Goal: Task Accomplishment & Management: Use online tool/utility

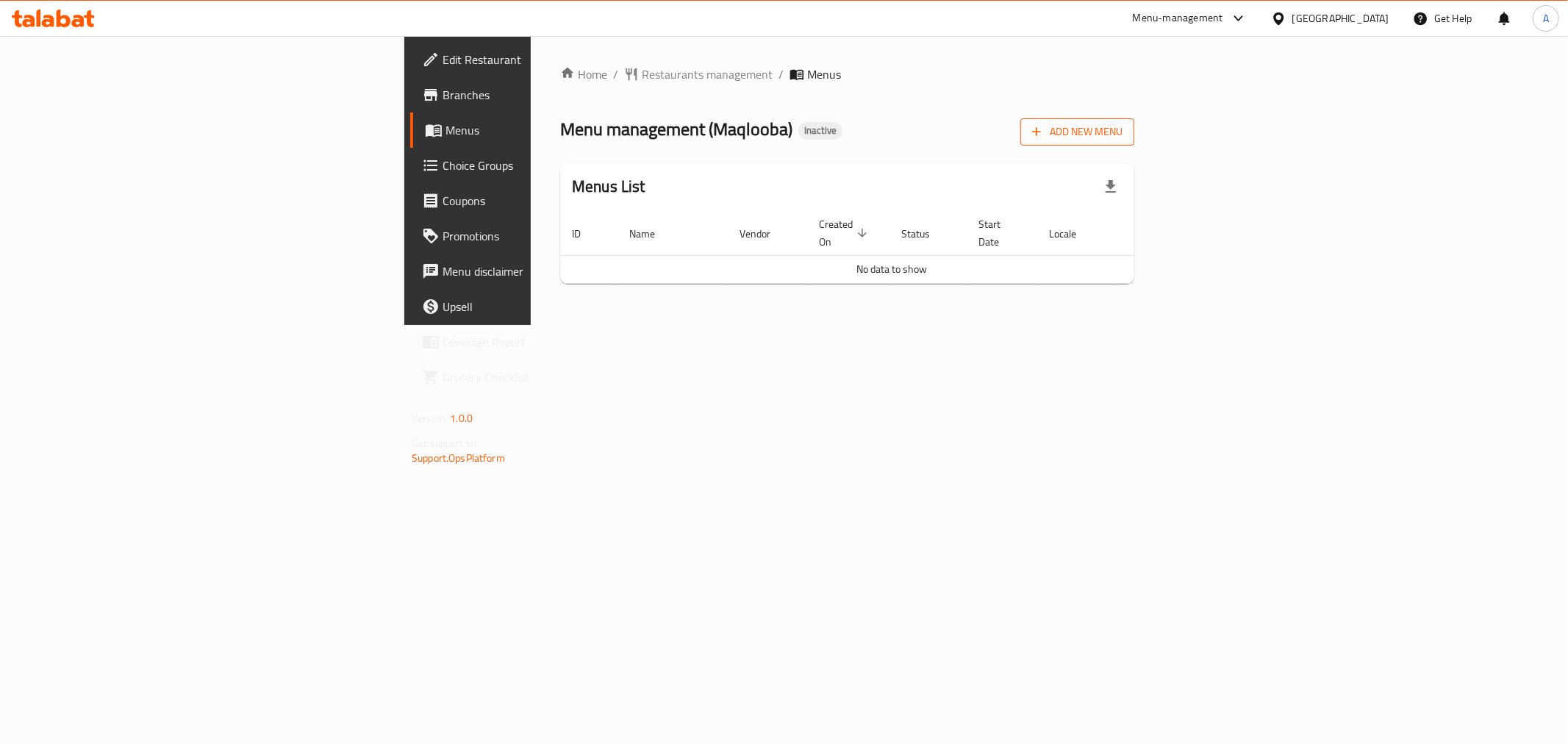
click at [1123, 123] on span "Add New Menu" at bounding box center [1078, 132] width 91 height 18
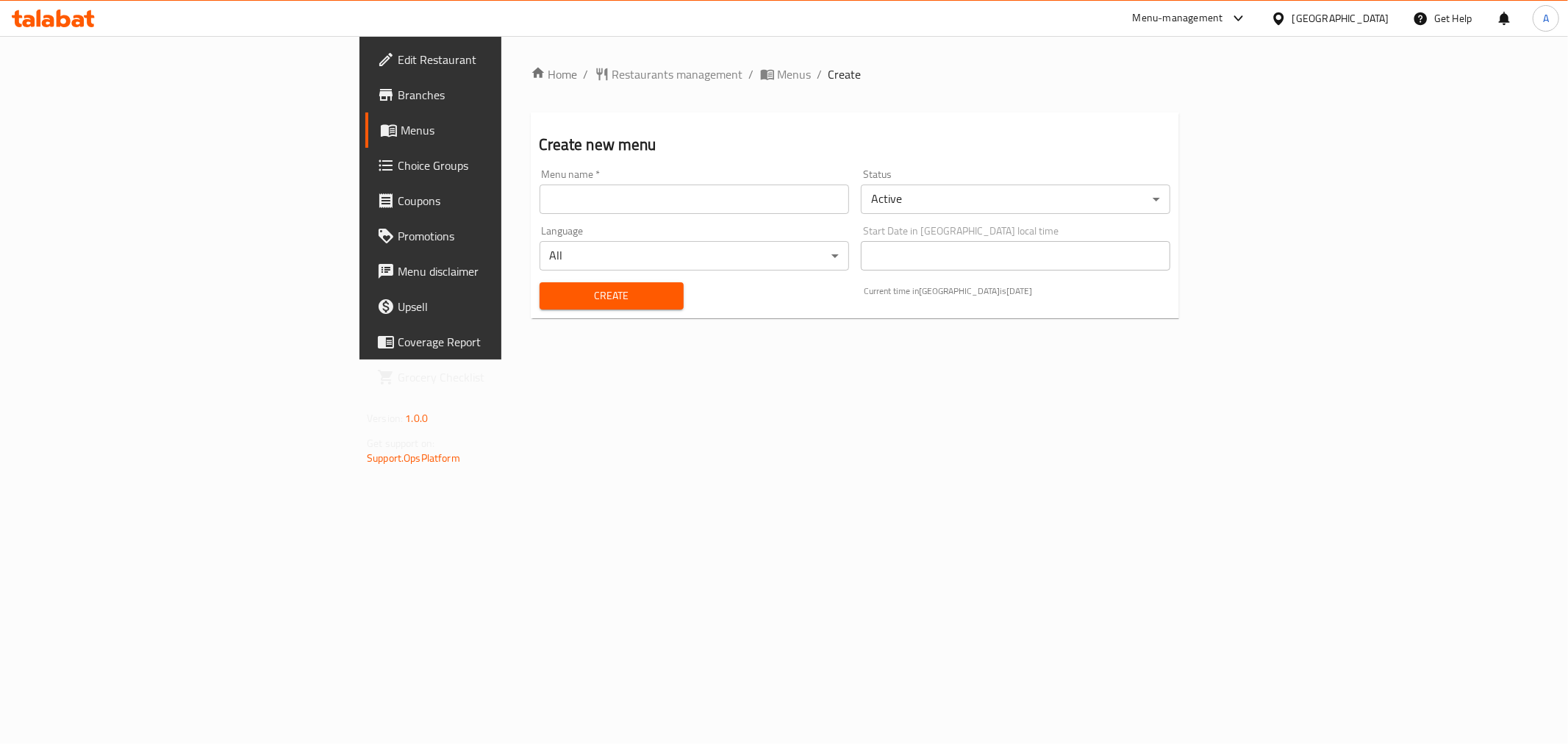
drag, startPoint x: 486, startPoint y: 201, endPoint x: 477, endPoint y: 212, distance: 14.2
click at [540, 201] on input "text" at bounding box center [695, 199] width 309 height 30
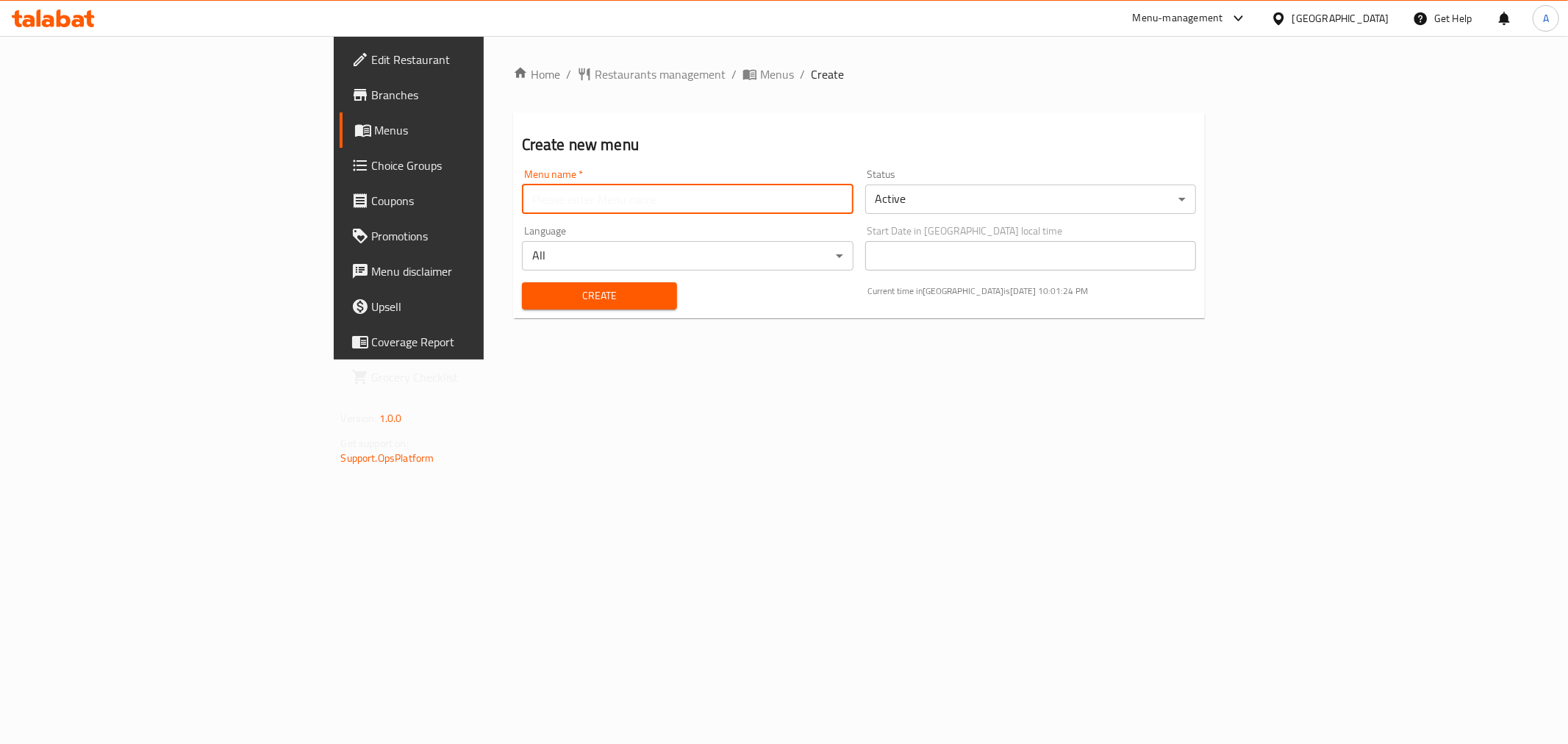
type input "Menu"
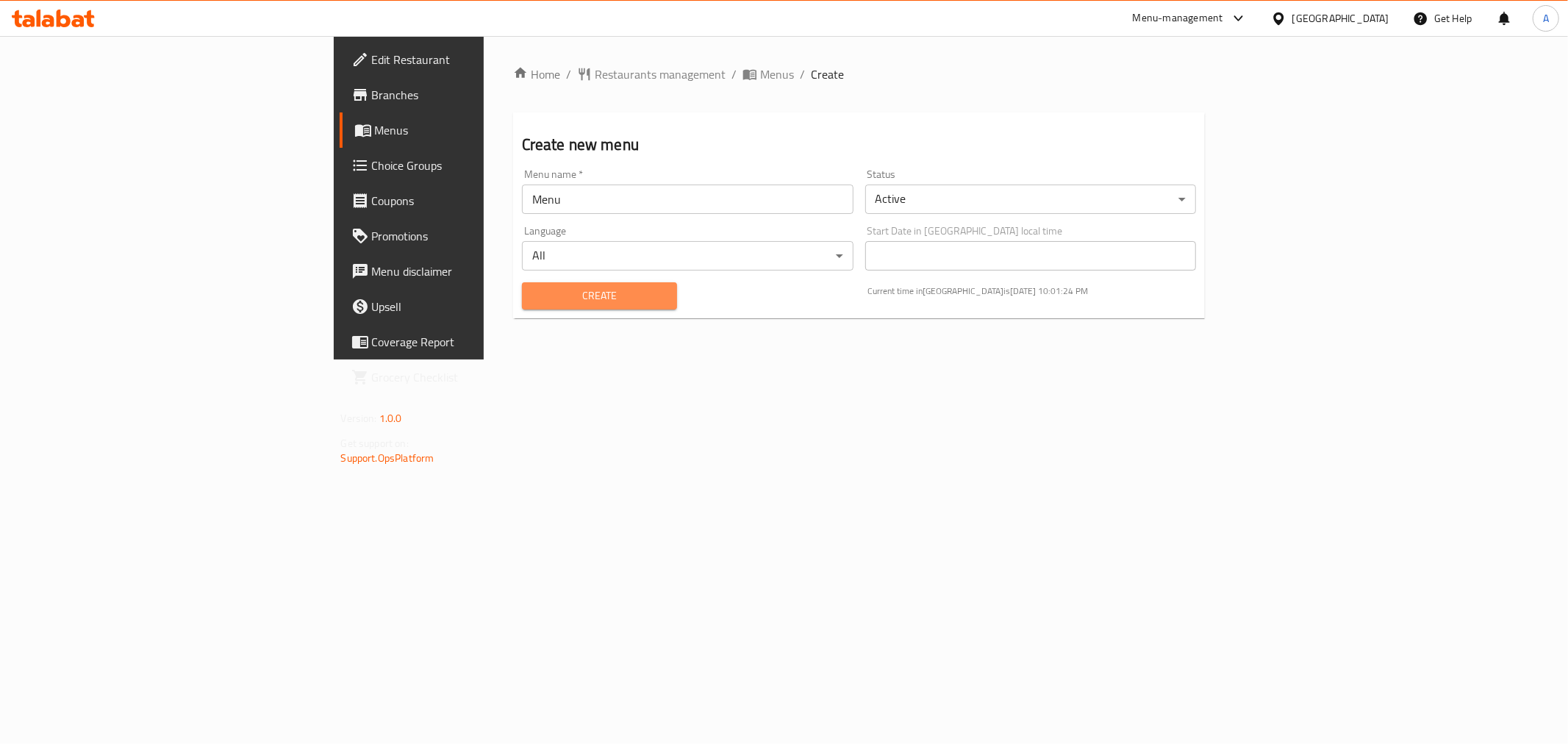
click at [534, 291] on span "Create" at bounding box center [599, 296] width 132 height 18
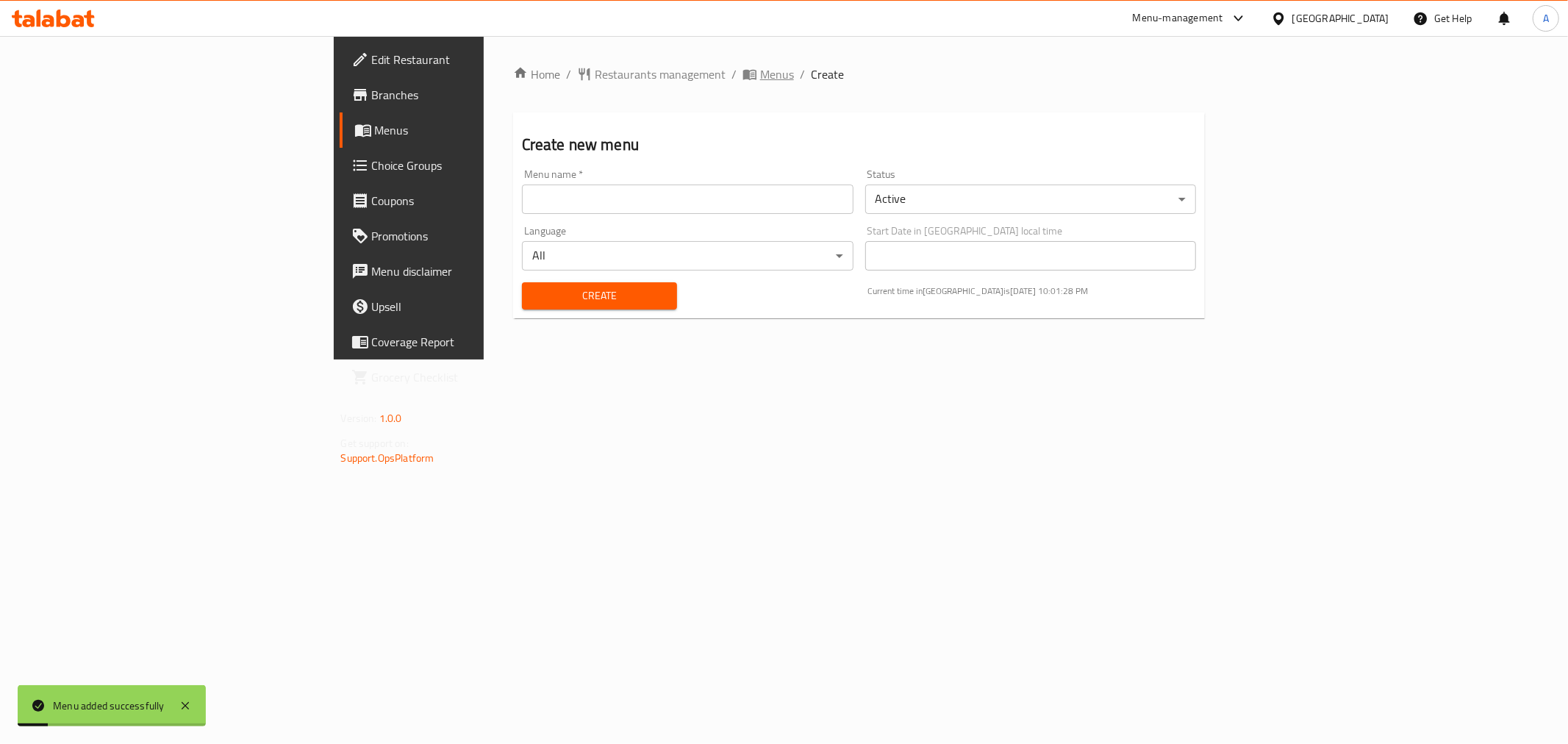
click at [760, 74] on span "Menus" at bounding box center [777, 74] width 34 height 18
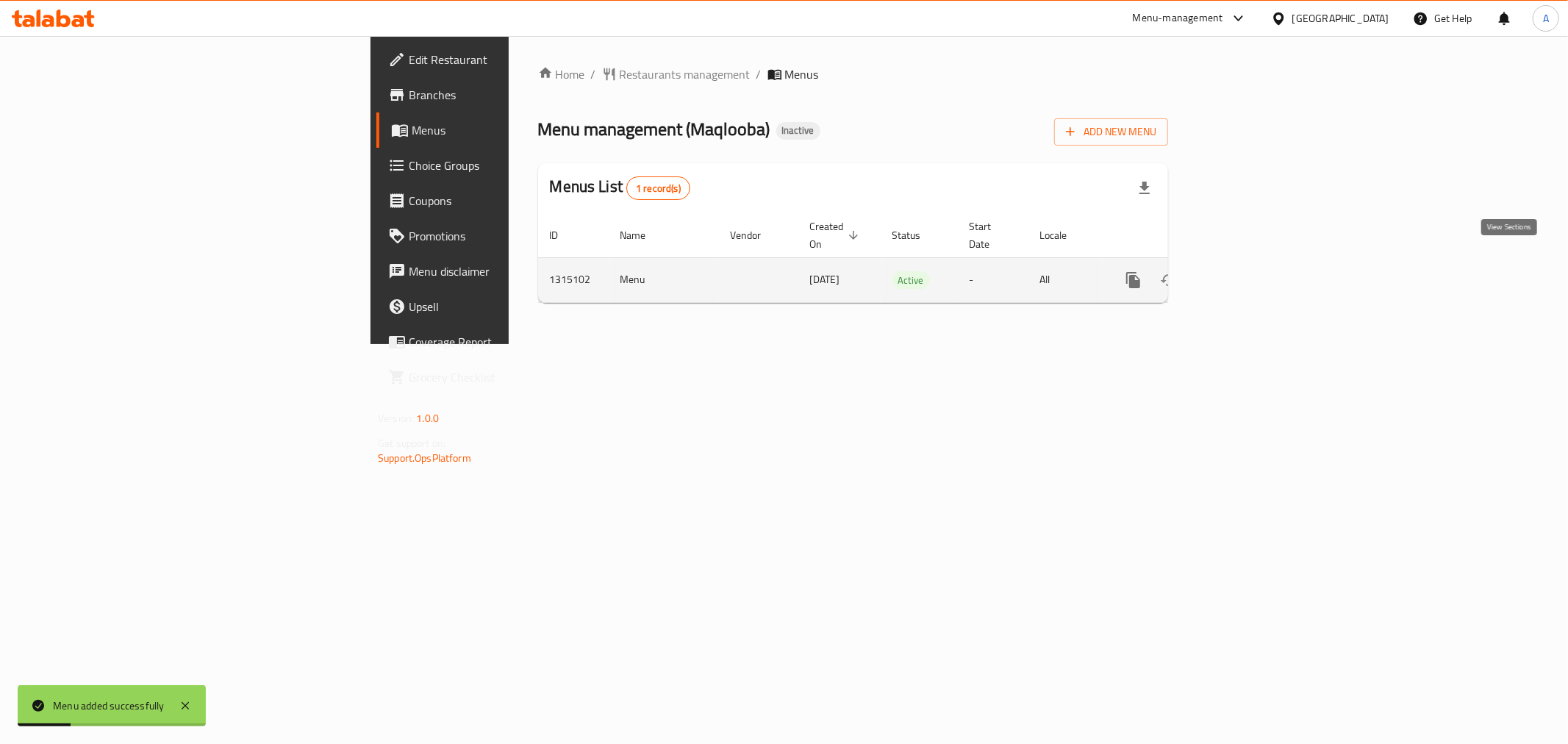
click at [1248, 271] on icon "enhanced table" at bounding box center [1239, 279] width 18 height 18
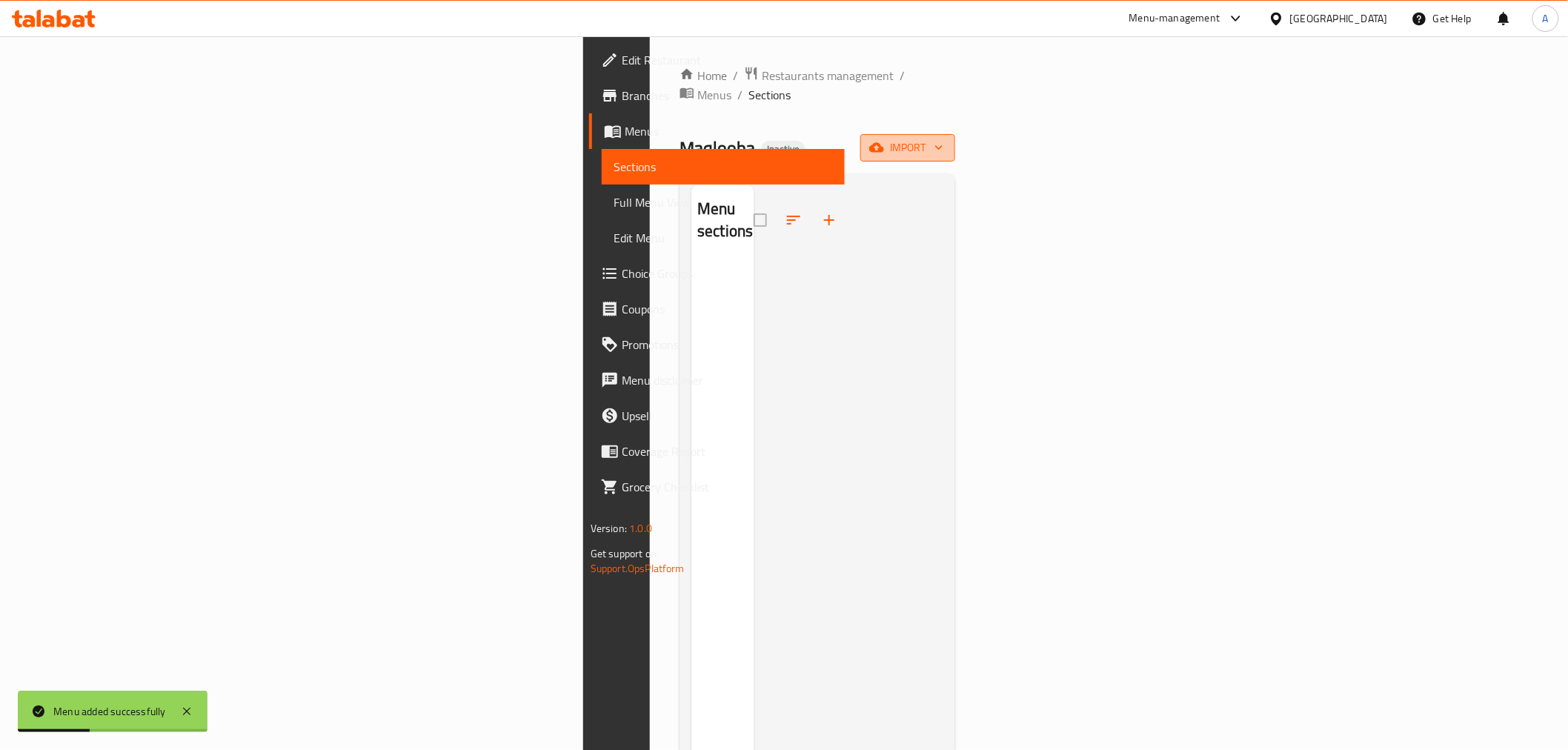
click at [943, 139] on span "import" at bounding box center [907, 148] width 71 height 18
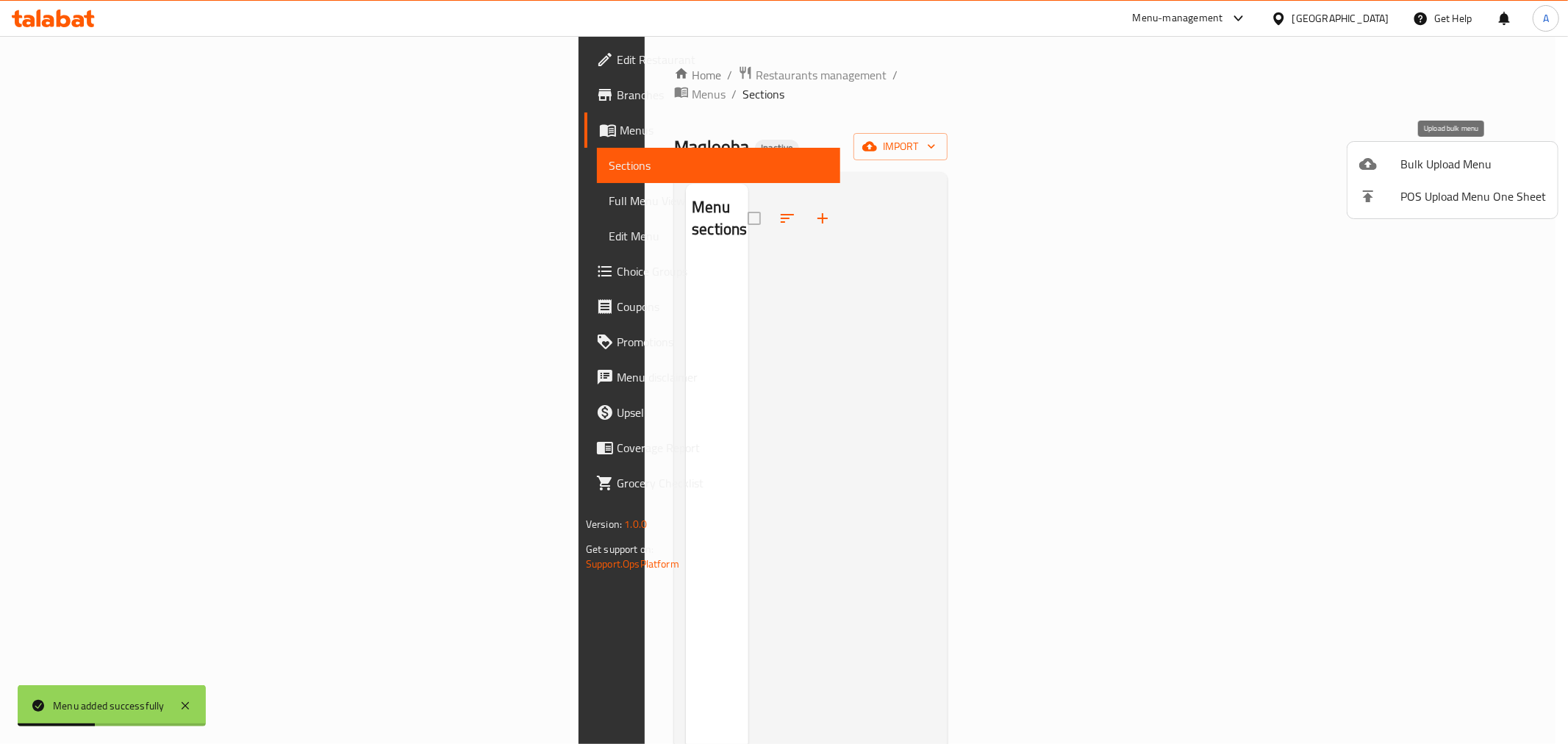
click at [1412, 166] on span "Bulk Upload Menu" at bounding box center [1473, 164] width 145 height 18
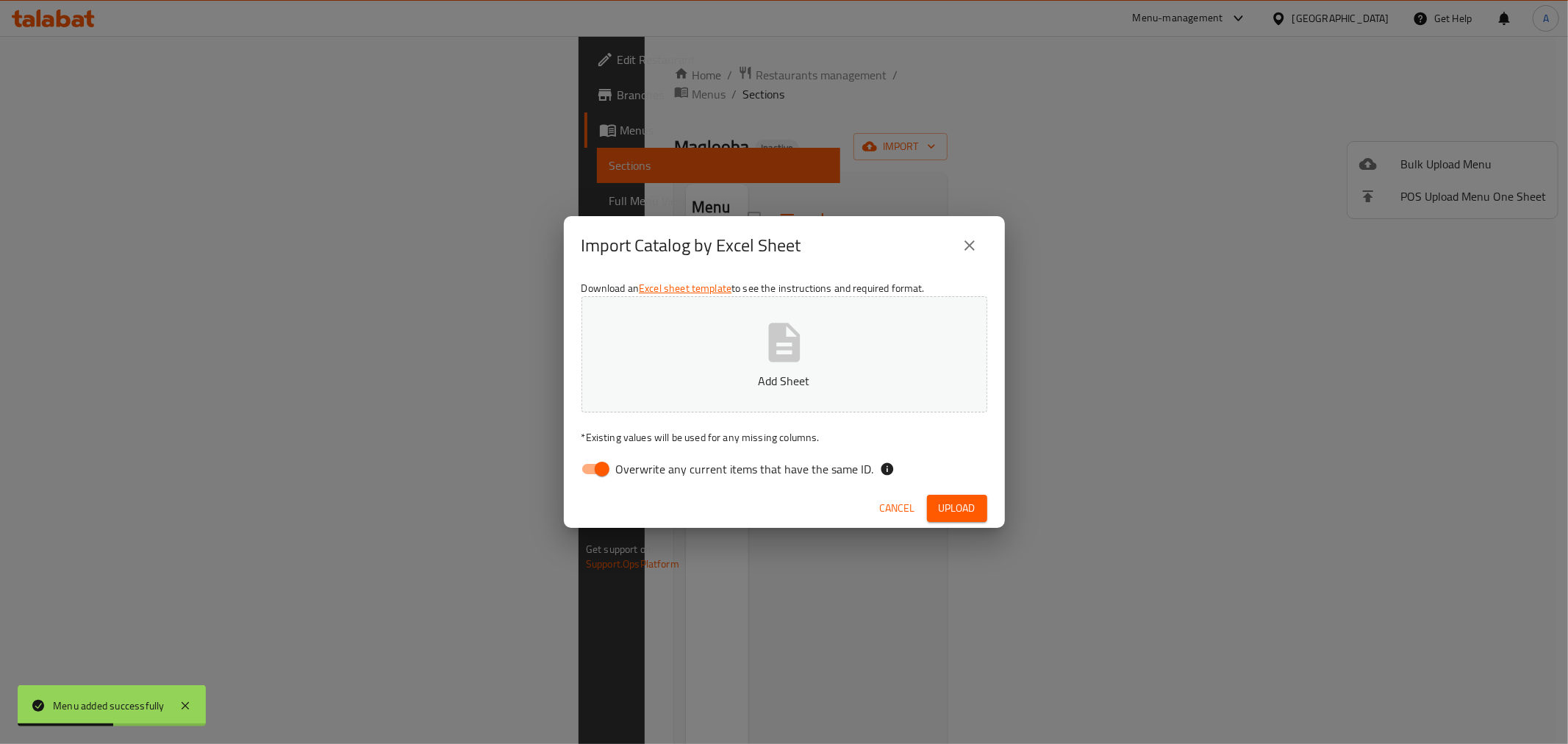
click at [758, 473] on span "Overwrite any current items that have the same ID." at bounding box center [745, 468] width 258 height 18
click at [644, 473] on input "Overwrite any current items that have the same ID." at bounding box center [602, 469] width 84 height 28
checkbox input "false"
click at [963, 510] on span "Upload" at bounding box center [957, 509] width 37 height 18
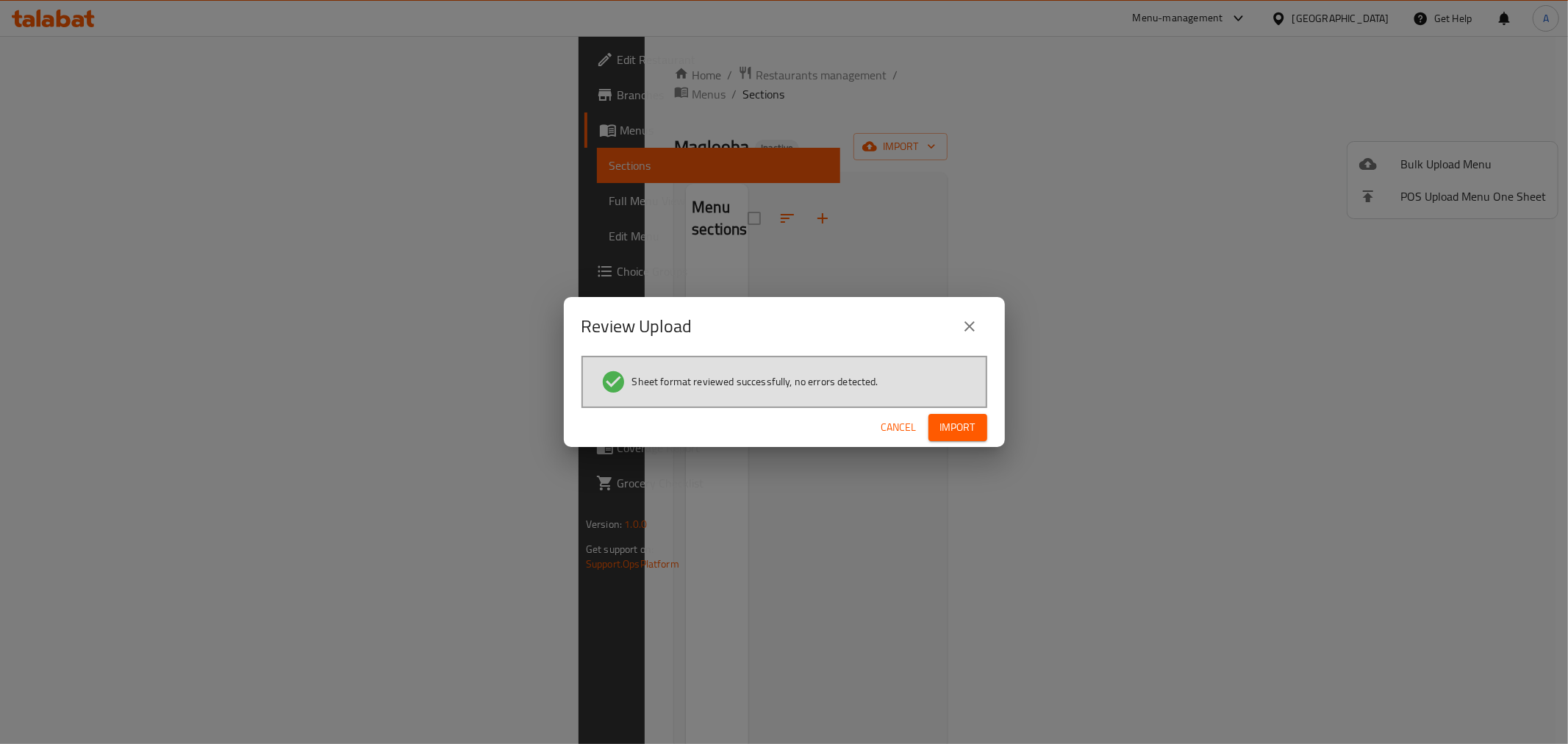
click at [953, 408] on div "Cancel Import" at bounding box center [784, 427] width 441 height 39
click at [954, 423] on span "Import" at bounding box center [958, 427] width 35 height 18
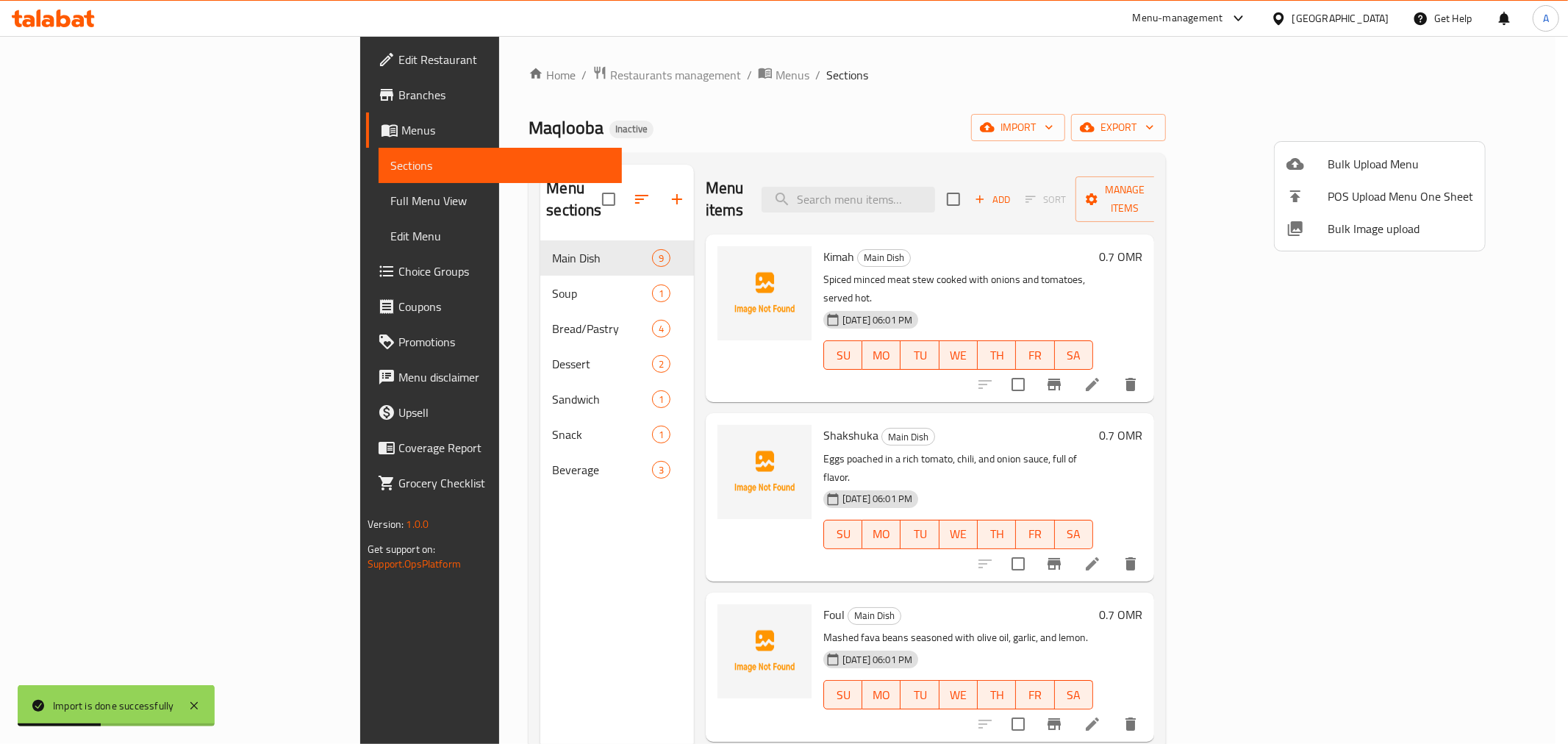
click at [201, 194] on div at bounding box center [784, 372] width 1568 height 744
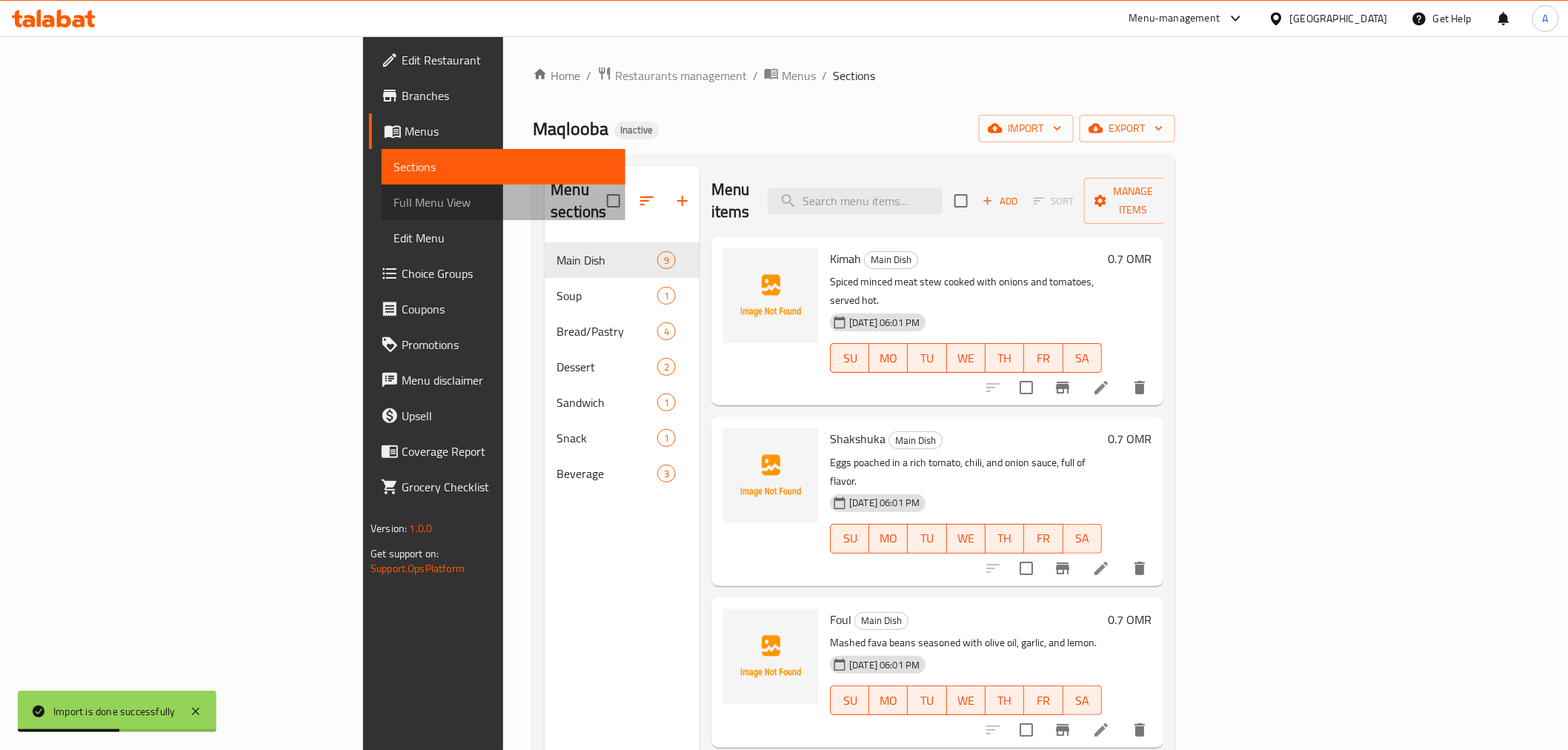
click at [394, 204] on span "Full Menu View" at bounding box center [503, 202] width 220 height 18
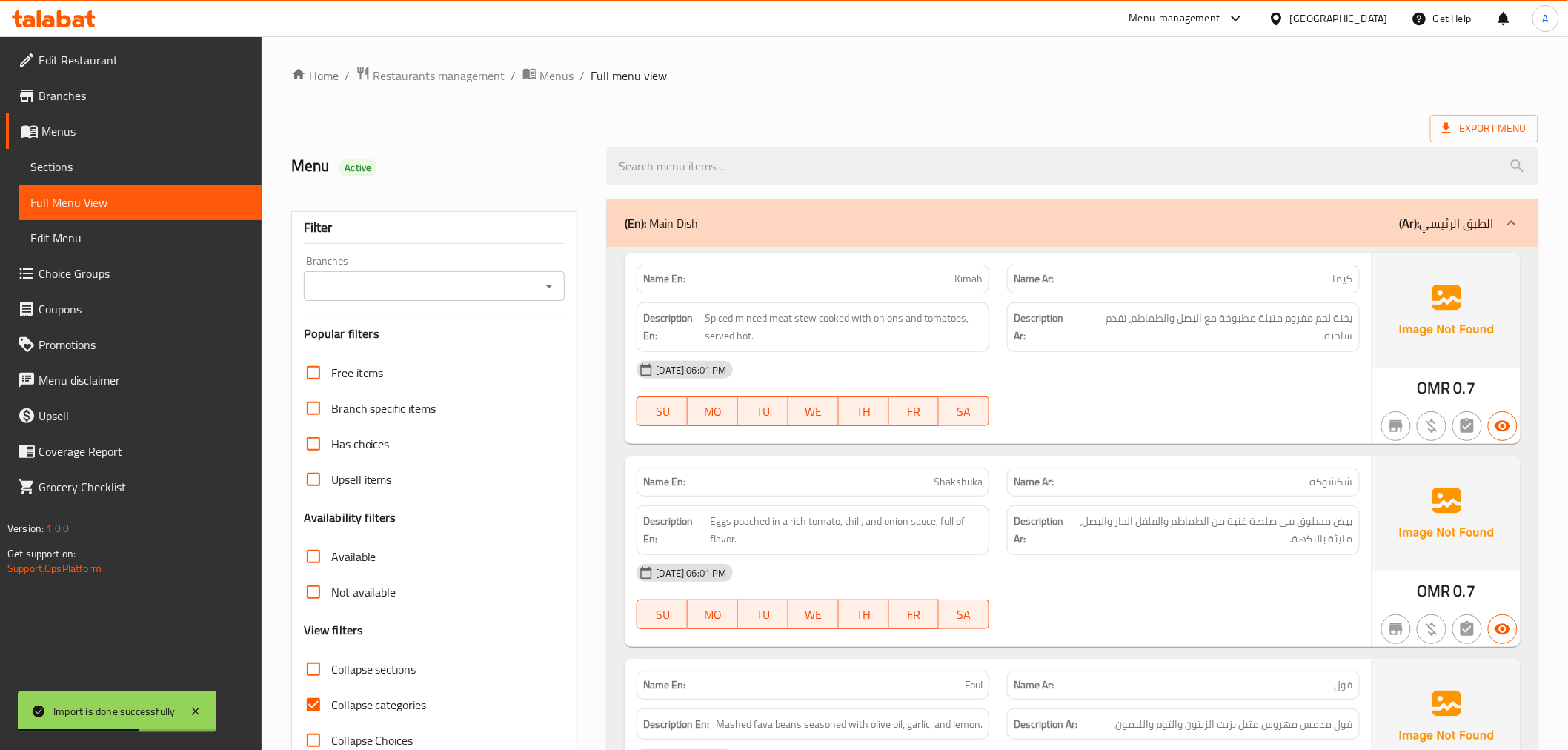
scroll to position [329, 0]
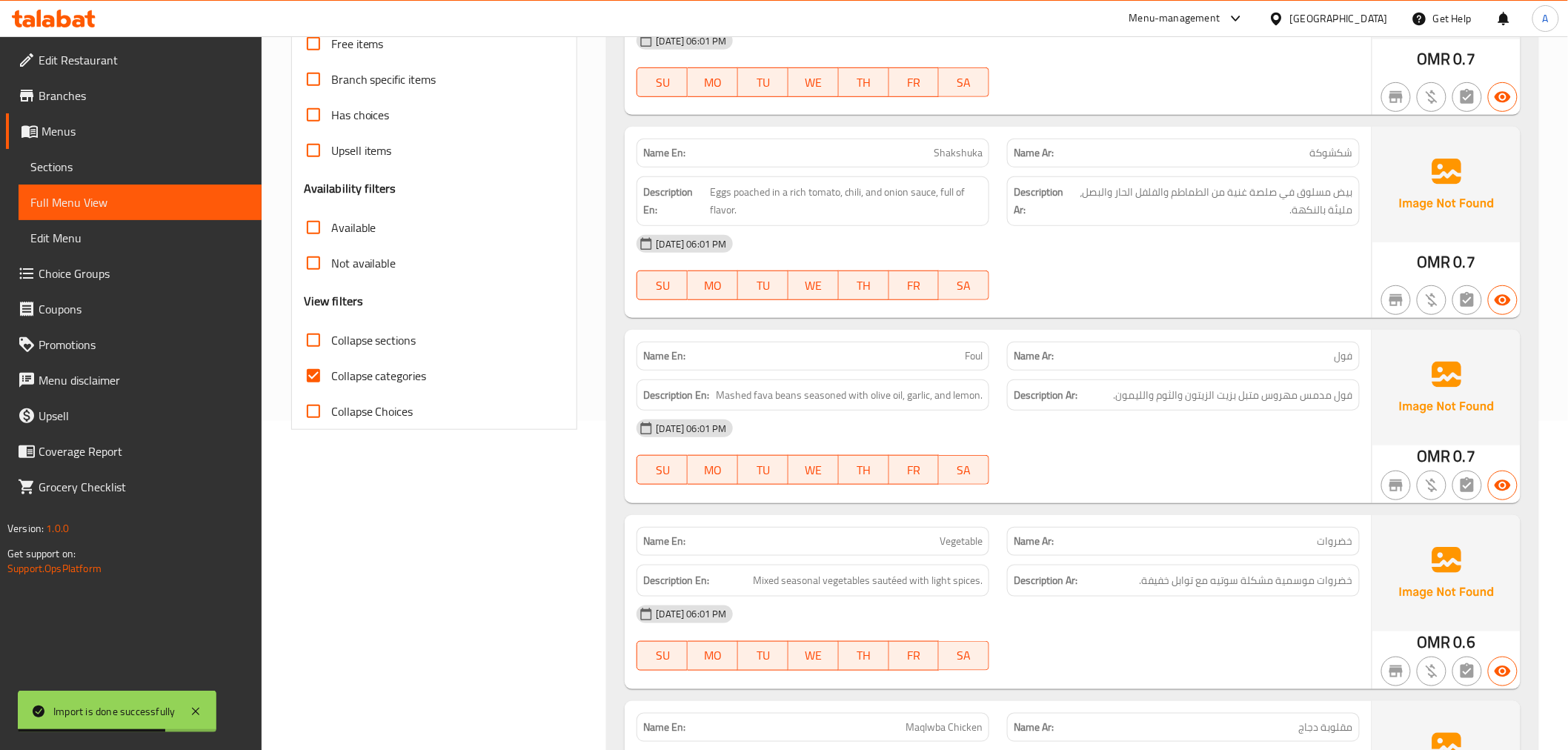
click at [371, 384] on span "Collapse categories" at bounding box center [379, 375] width 96 height 18
click at [332, 384] on input "Collapse categories" at bounding box center [313, 375] width 35 height 35
checkbox input "false"
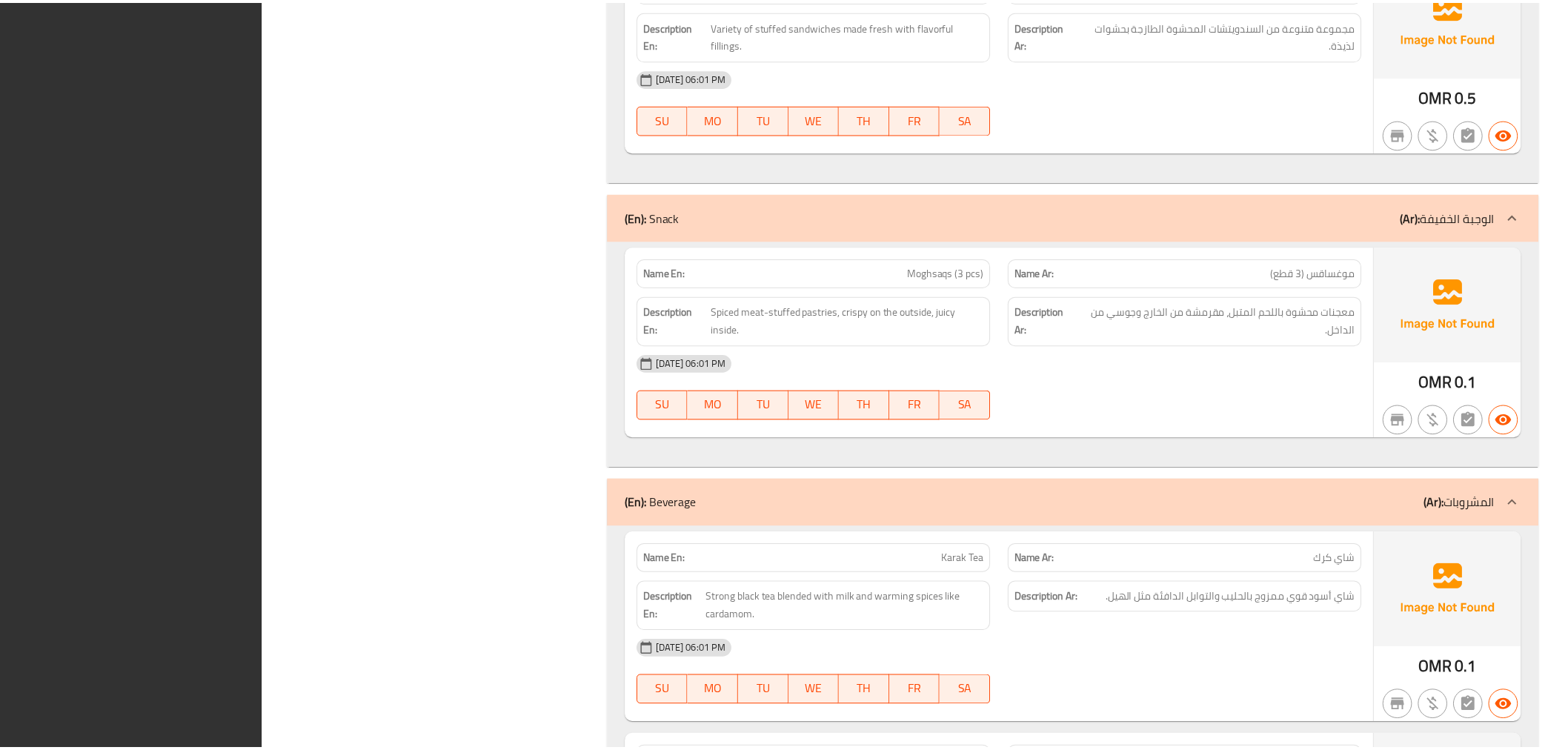
scroll to position [4608, 0]
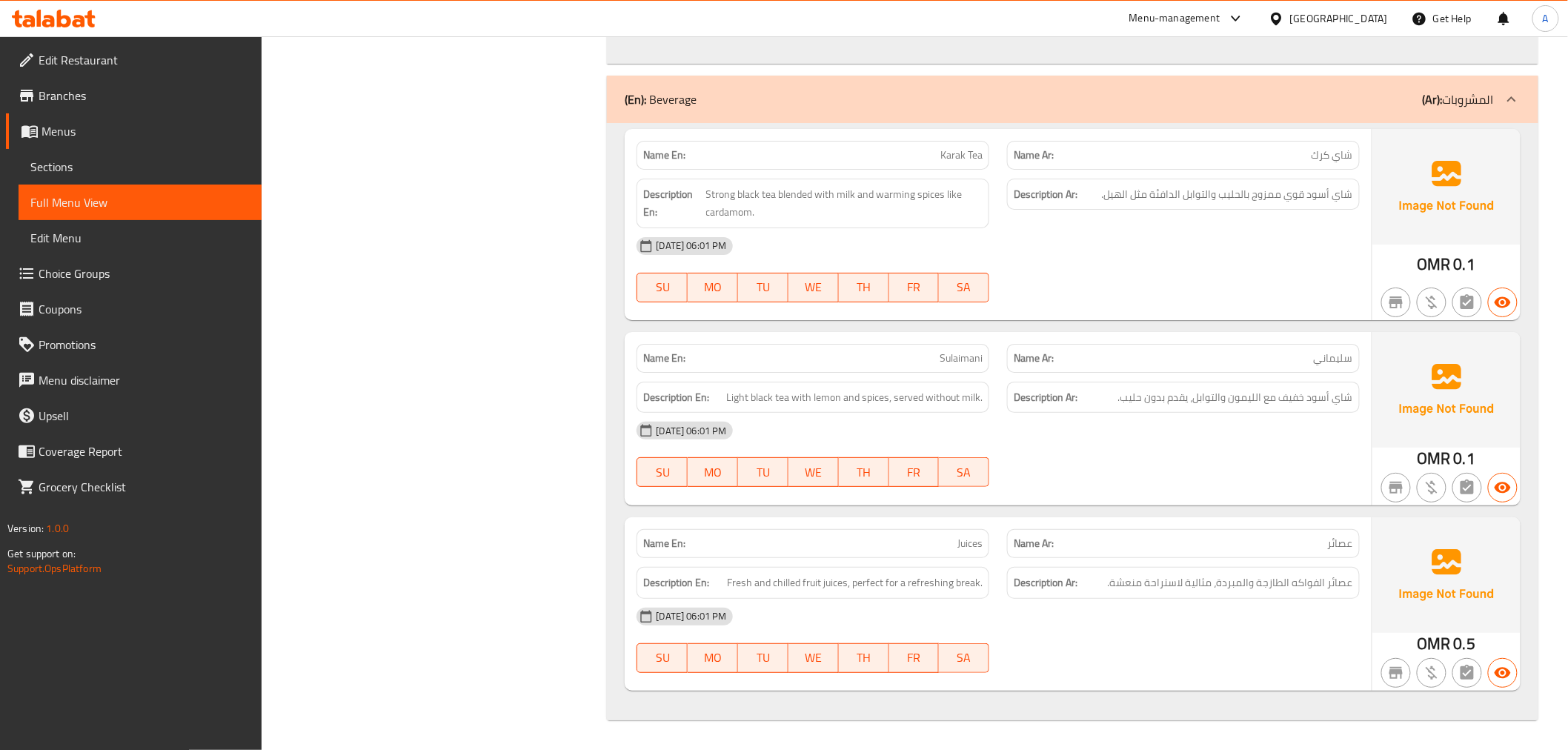
click at [1359, 9] on div "Oman" at bounding box center [1329, 18] width 143 height 35
click at [1373, 18] on div "Oman" at bounding box center [1339, 18] width 97 height 16
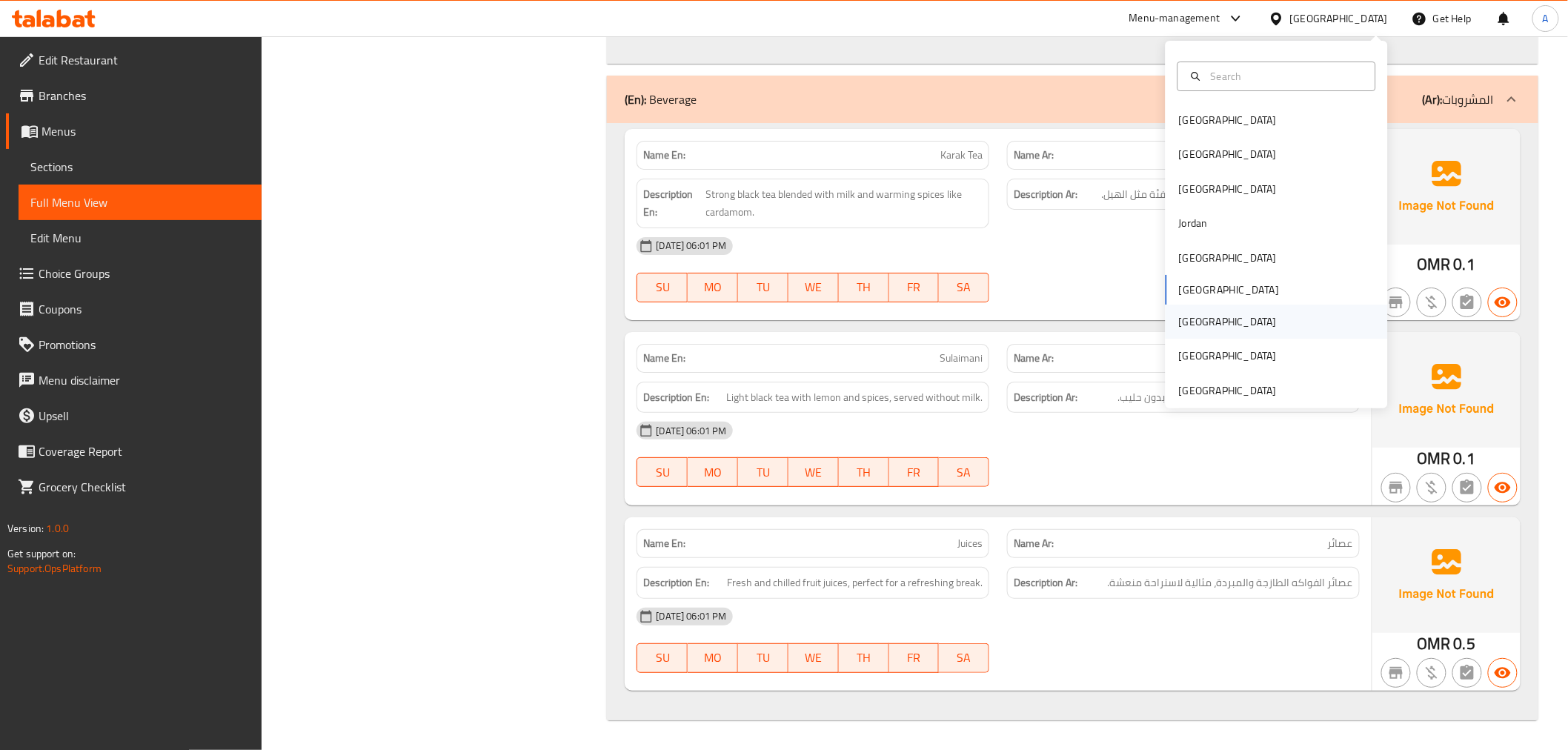
click at [1183, 313] on div "[GEOGRAPHIC_DATA]" at bounding box center [1227, 321] width 97 height 16
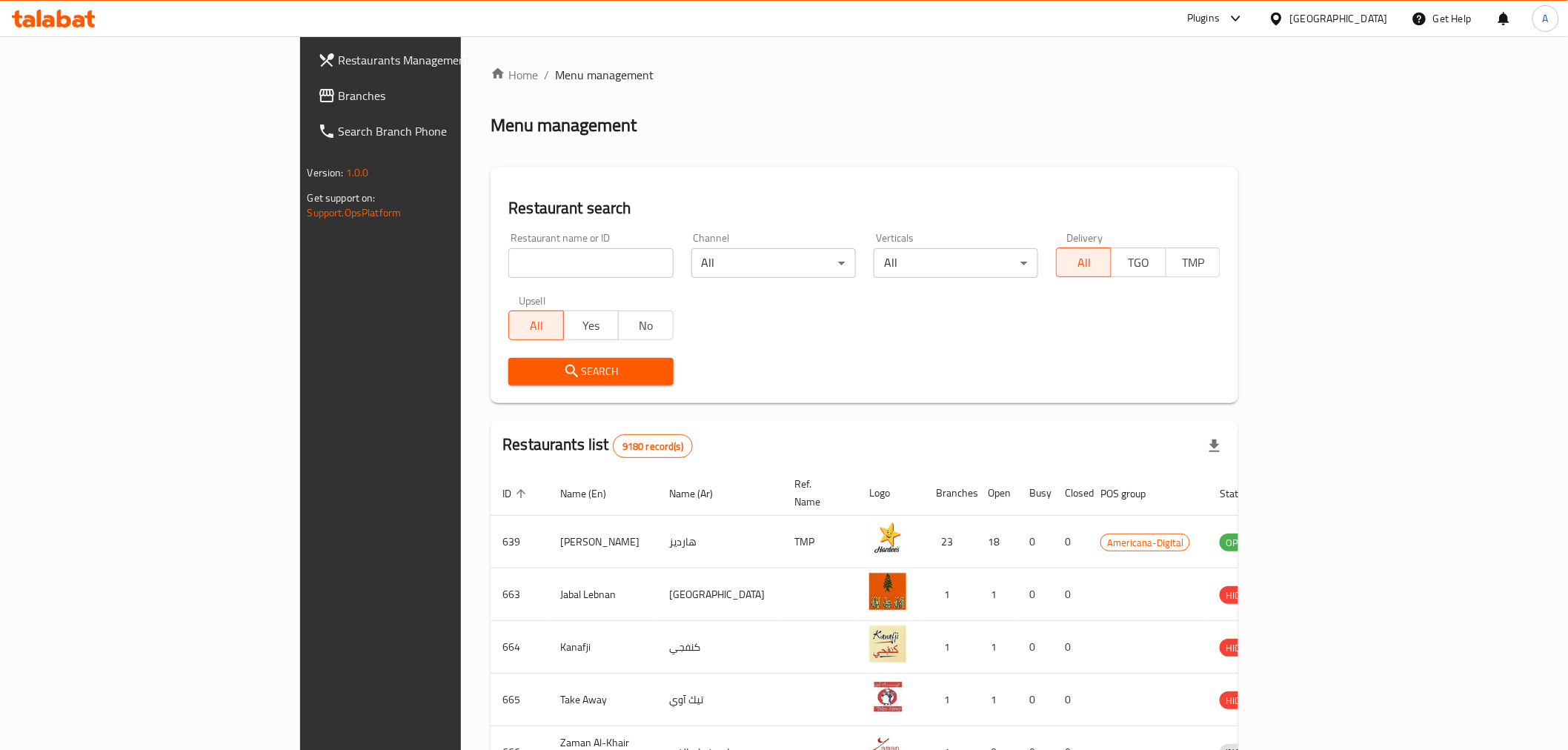
click at [338, 87] on span "Branches" at bounding box center [444, 95] width 211 height 18
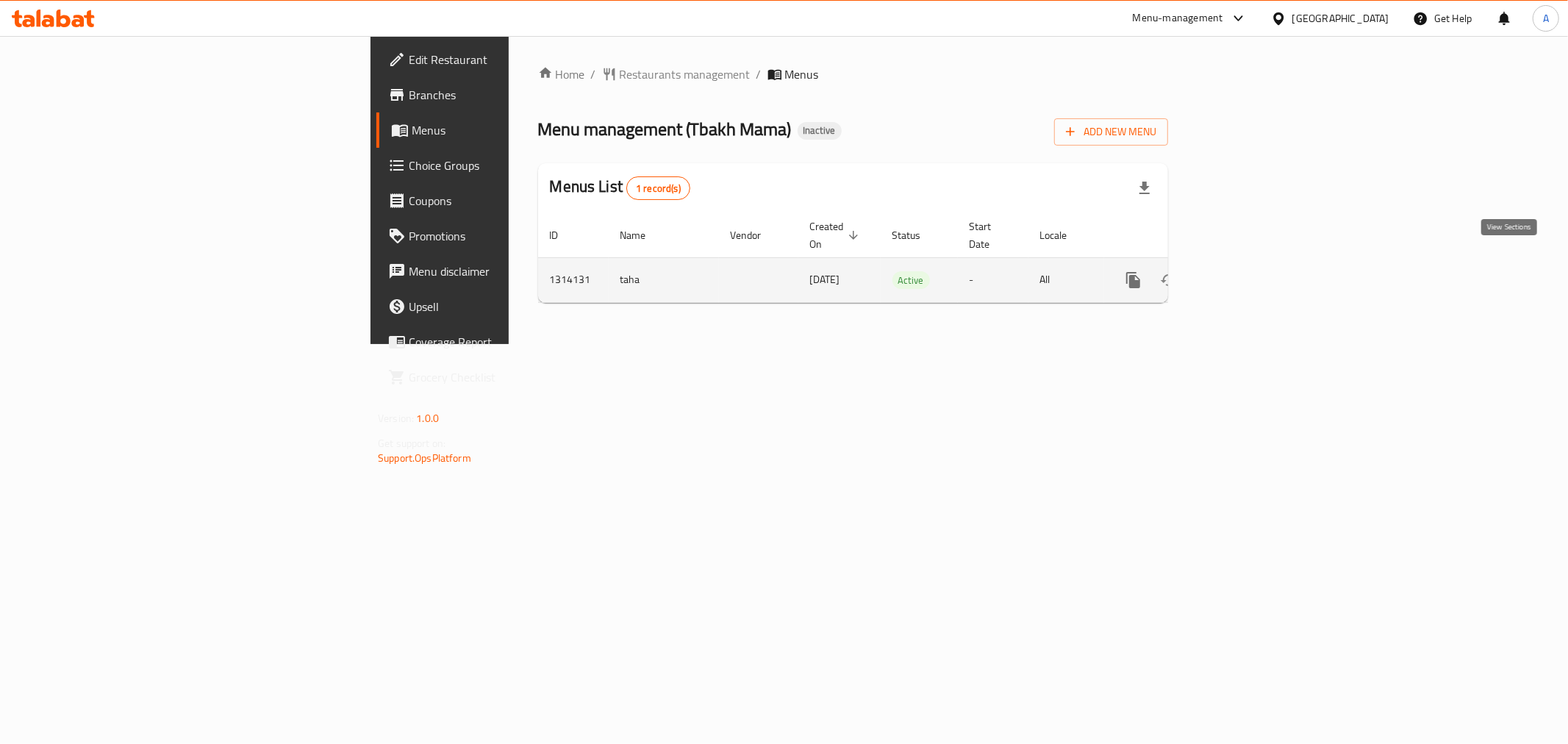
click at [1248, 271] on icon "enhanced table" at bounding box center [1239, 279] width 18 height 18
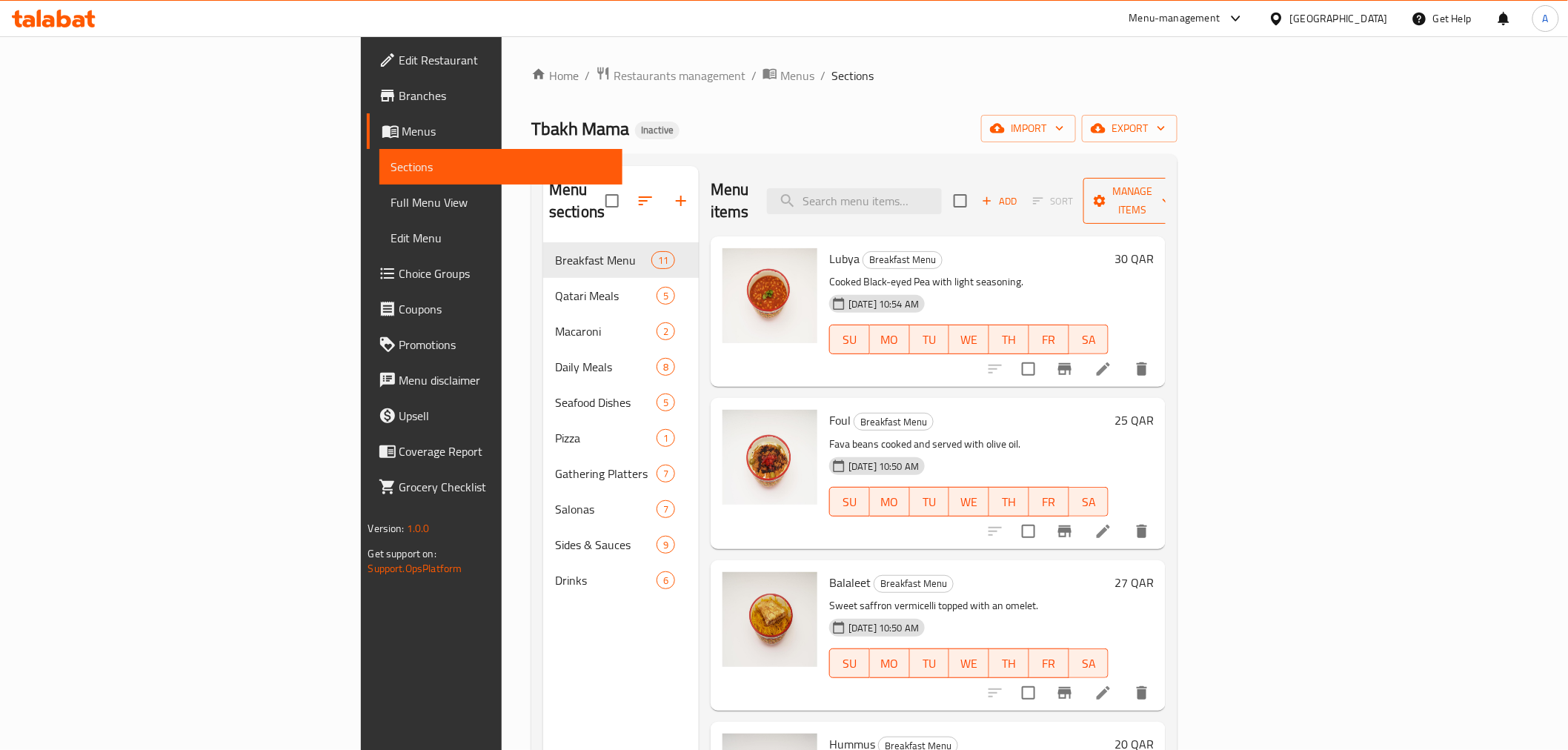
click at [1171, 188] on span "Manage items" at bounding box center [1133, 201] width 75 height 37
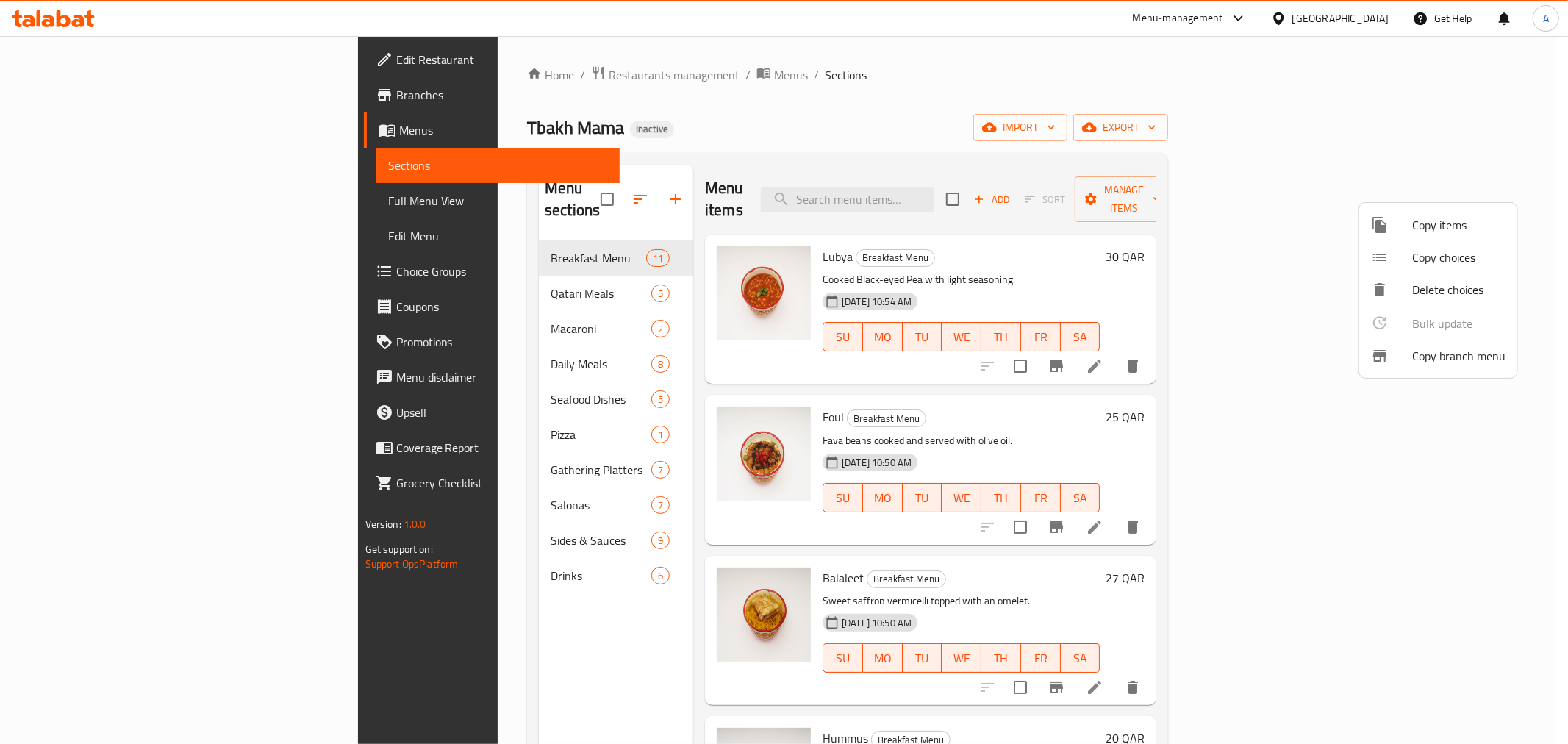
click at [1405, 356] on div at bounding box center [1392, 356] width 41 height 18
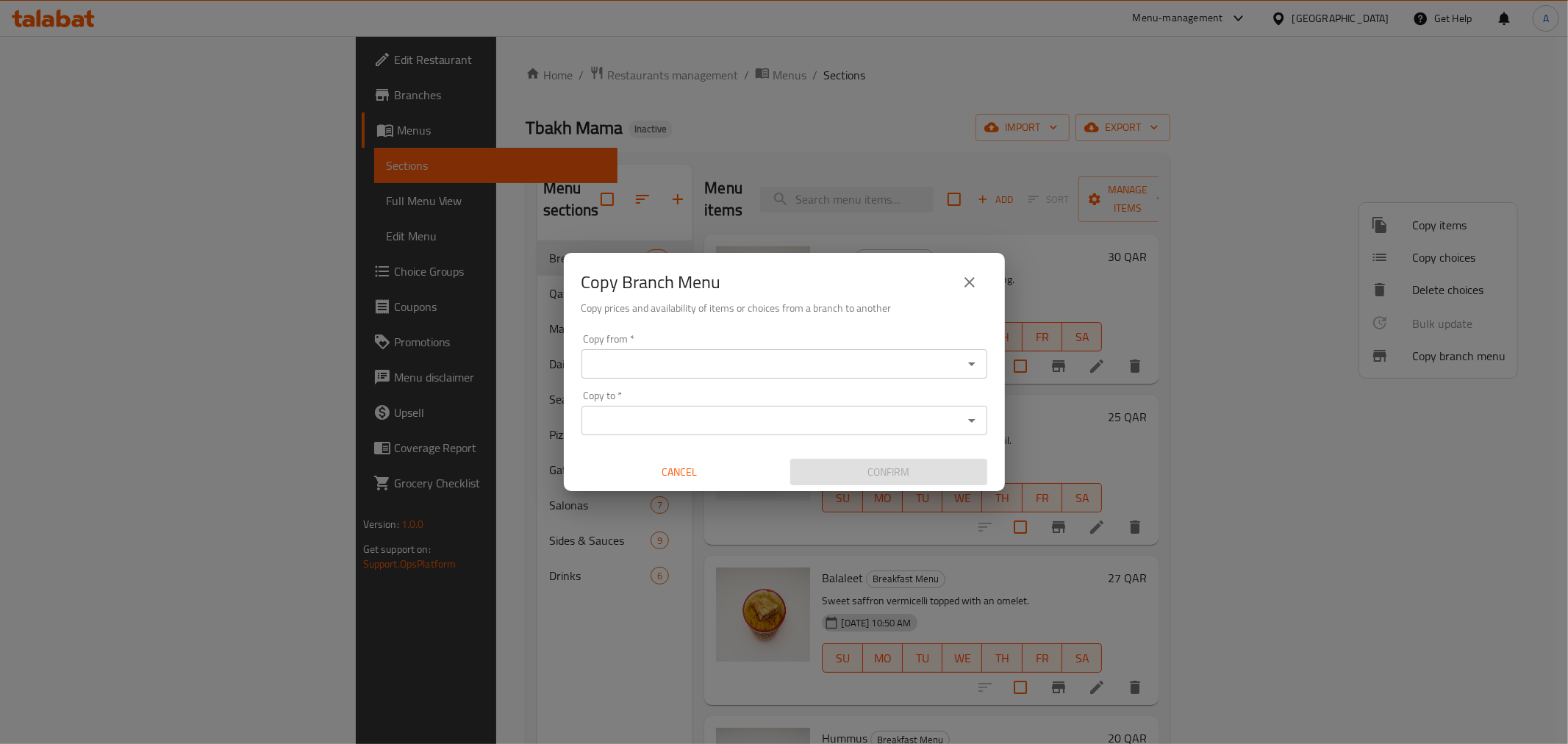
click at [663, 365] on input "Copy from   *" at bounding box center [773, 363] width 373 height 21
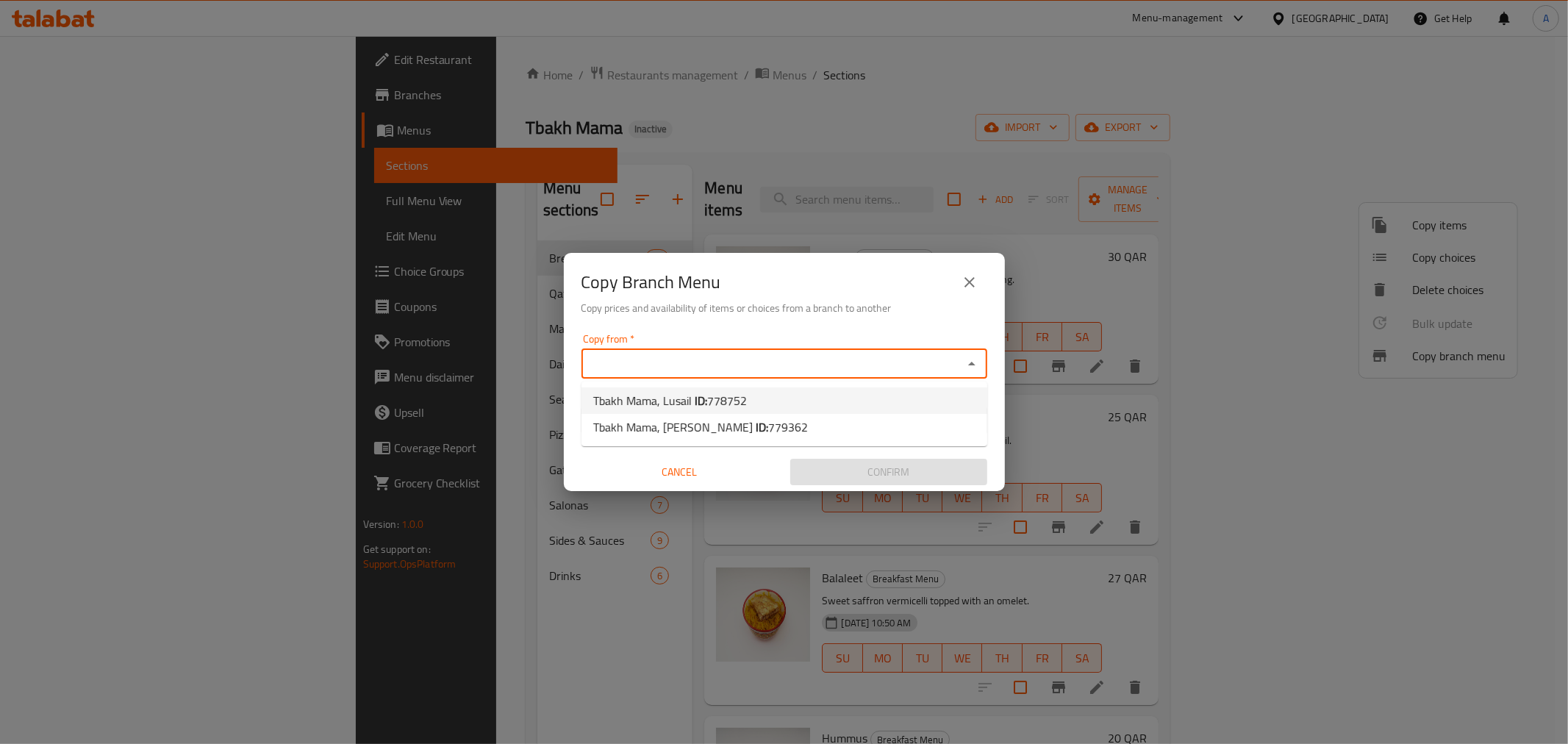
click at [678, 406] on span "Tbakh Mama, Lusail ID: 778752" at bounding box center [670, 401] width 154 height 18
type input "Tbakh Mama, Lusail"
click at [688, 413] on input "Copy to   *" at bounding box center [773, 420] width 373 height 21
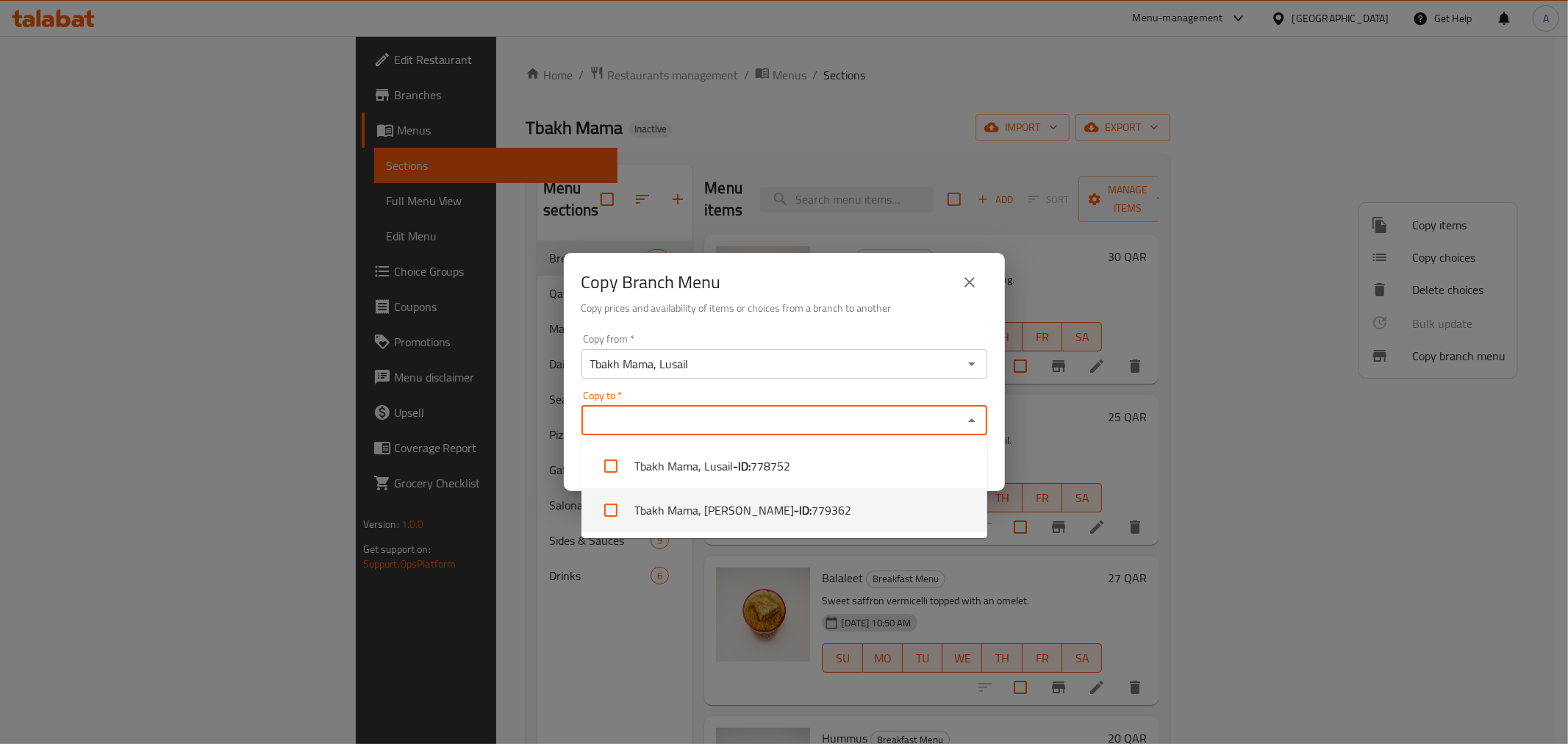
click at [723, 511] on li "Tbakh Mama, [PERSON_NAME] - ID: 779362" at bounding box center [784, 510] width 406 height 44
checkbox input "true"
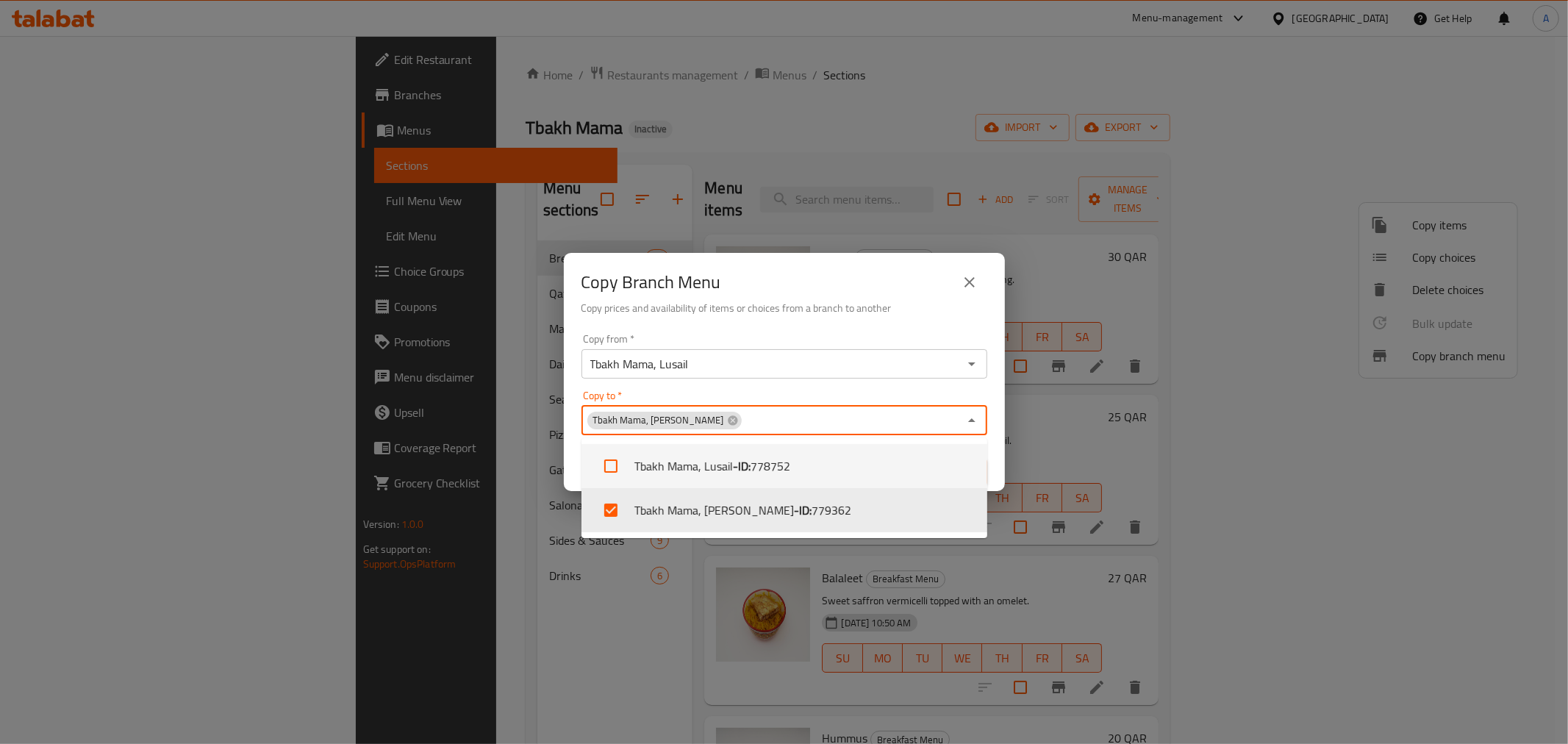
click at [940, 391] on div "Copy to   * Tbakh Mama, [PERSON_NAME] to *" at bounding box center [784, 413] width 406 height 45
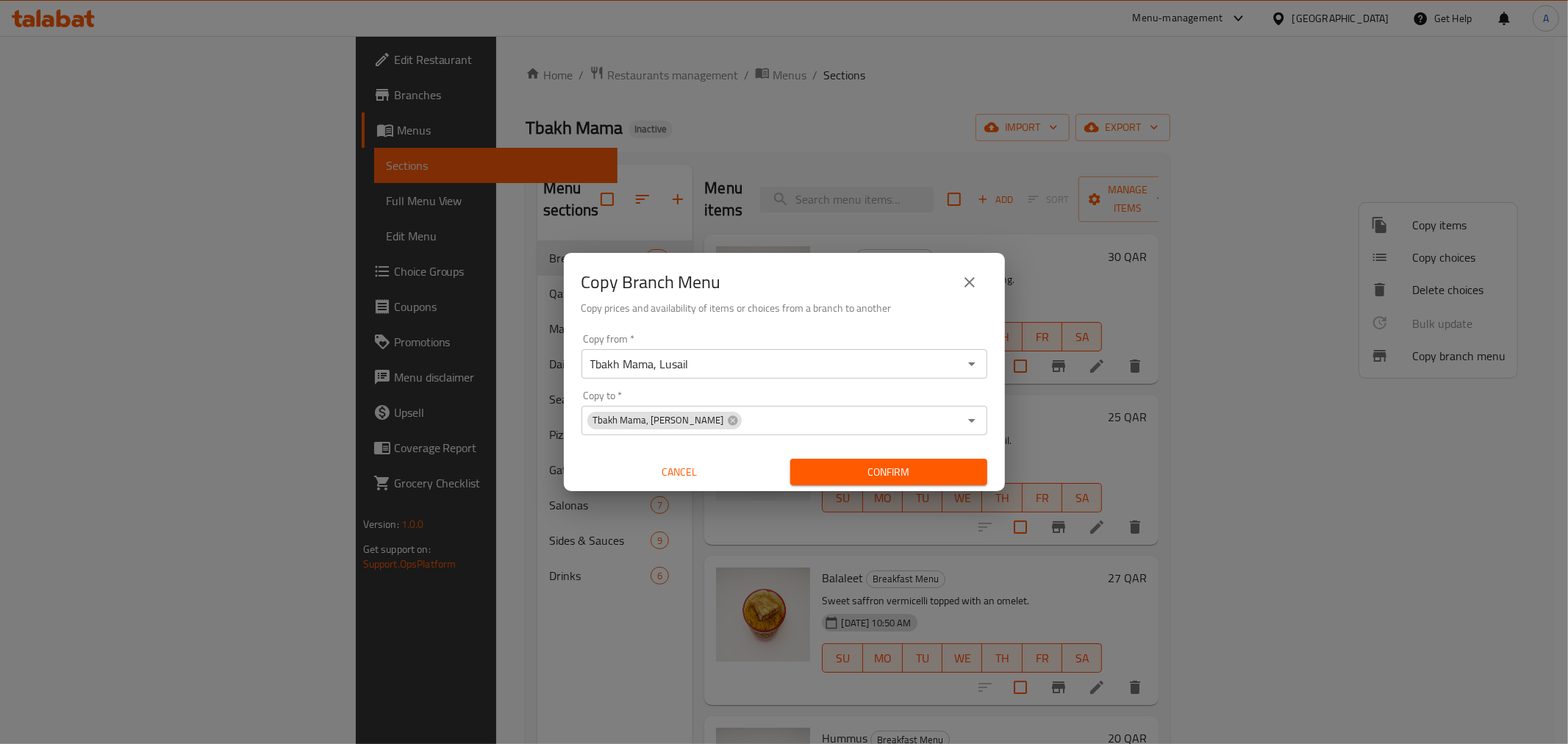
click at [994, 450] on div "Copy from   * Tbakh Mama, Lusail Copy from * Copy to   * Tbakh Mama, [PERSON_NA…" at bounding box center [784, 410] width 441 height 164
click at [936, 480] on span "Confirm" at bounding box center [889, 472] width 174 height 18
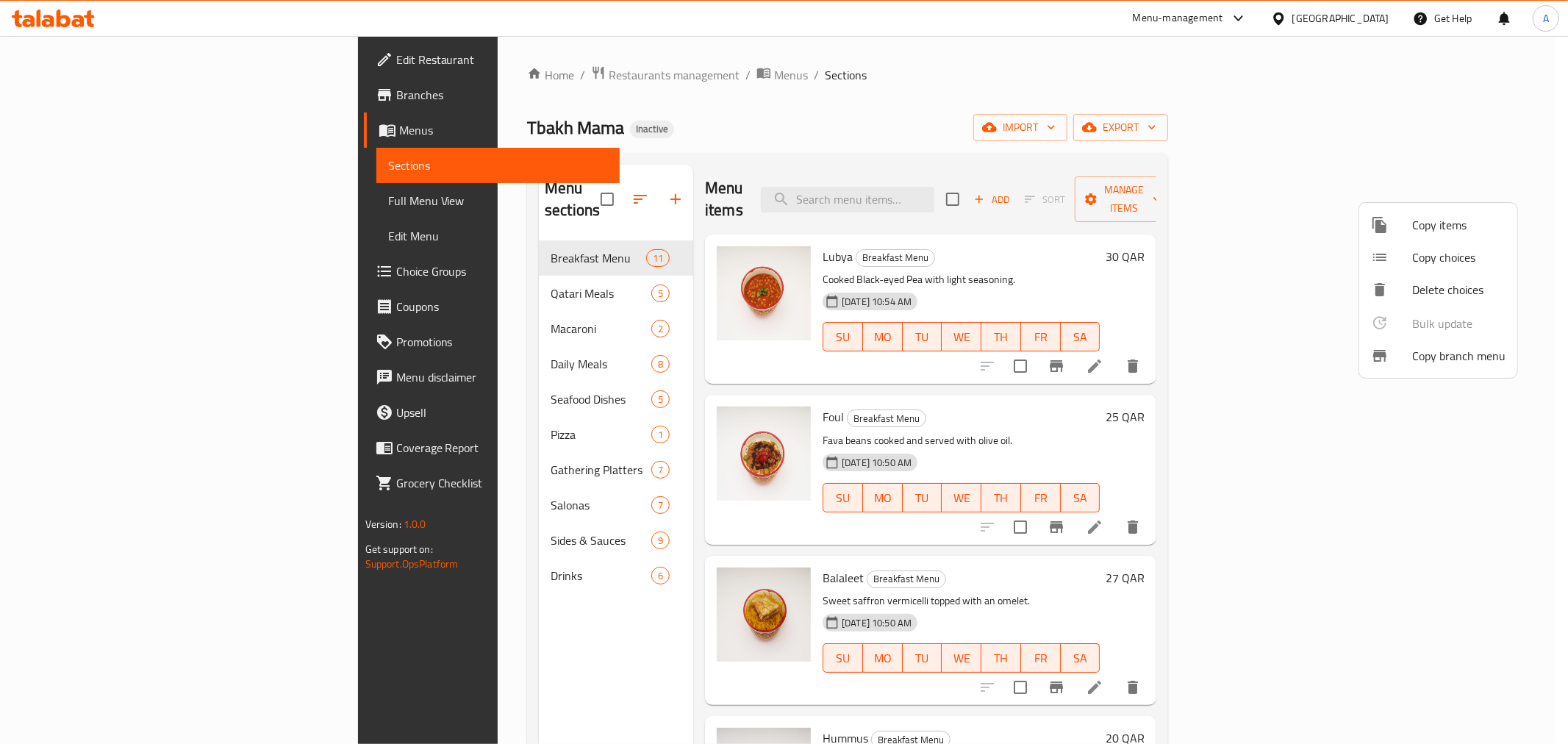
click at [111, 66] on div at bounding box center [784, 372] width 1568 height 744
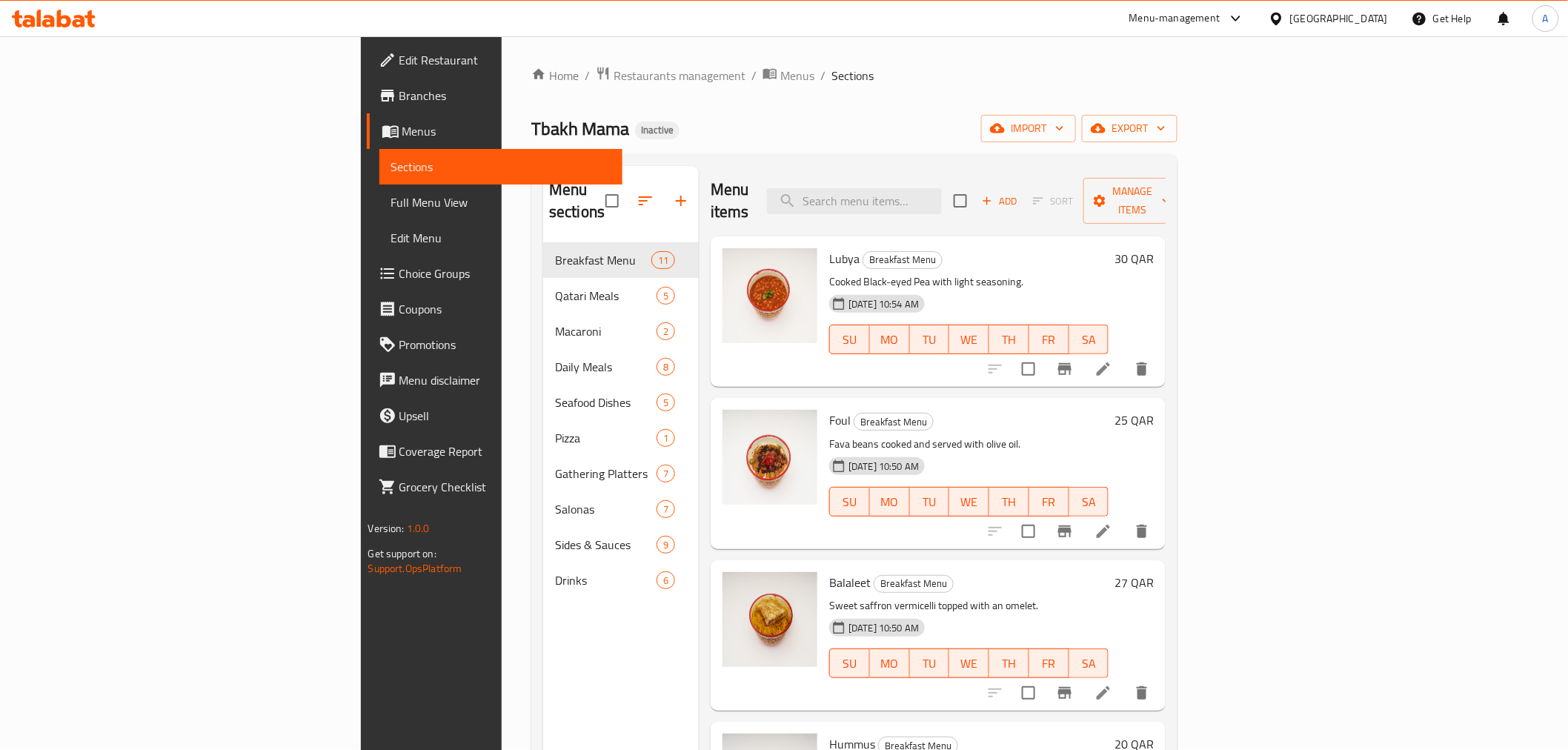
click at [399, 59] on span "Edit Restaurant" at bounding box center [504, 60] width 211 height 18
